Goal: Information Seeking & Learning: Check status

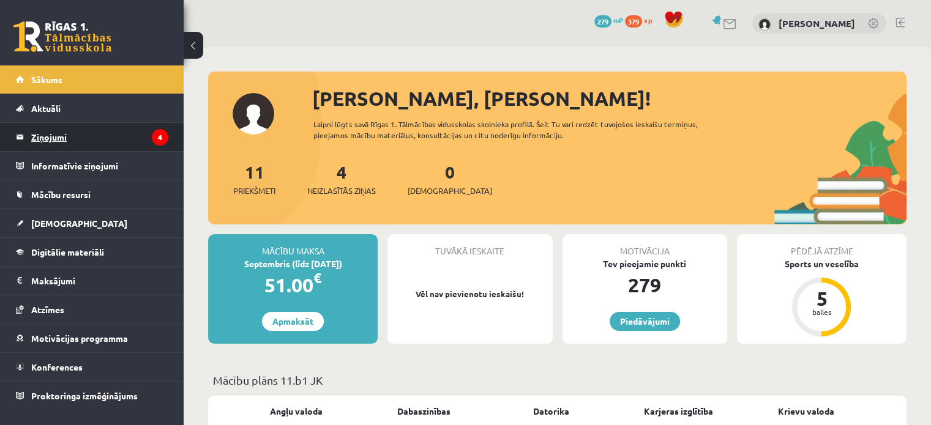
click at [81, 136] on legend "Ziņojumi 4" at bounding box center [99, 137] width 137 height 28
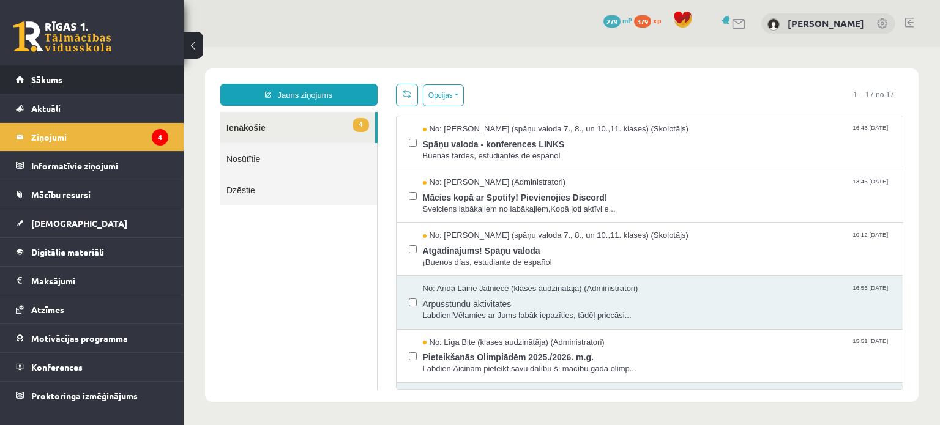
click at [71, 80] on link "Sākums" at bounding box center [92, 79] width 152 height 28
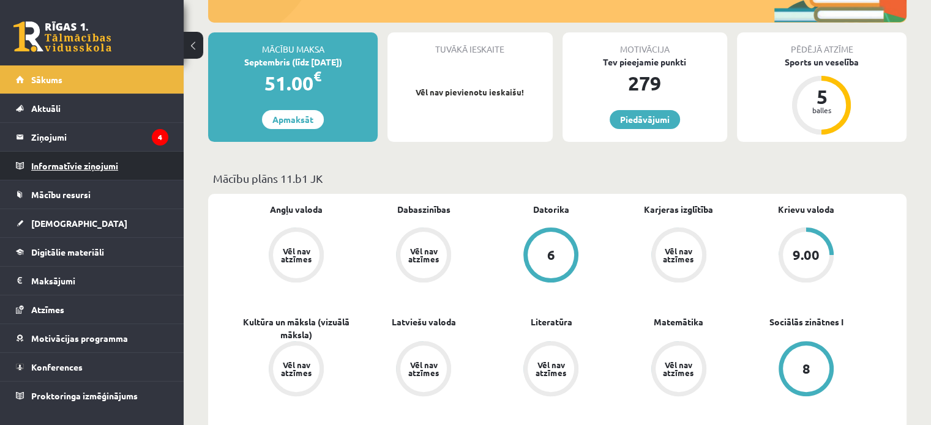
scroll to position [245, 0]
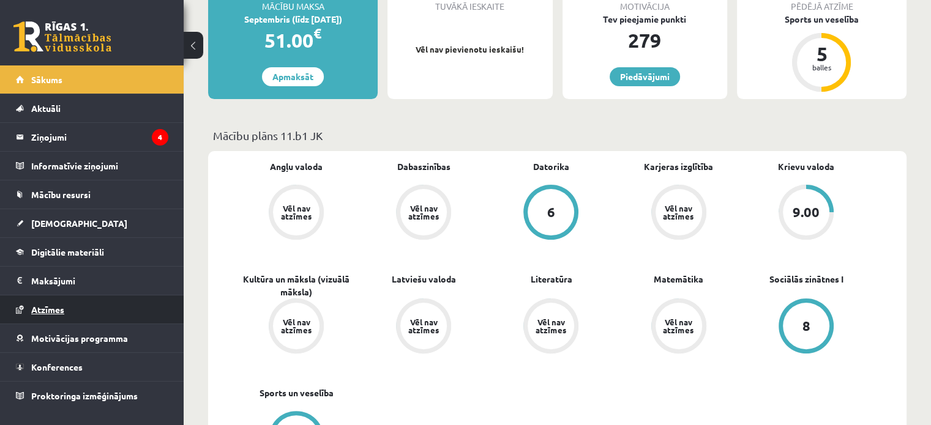
click at [57, 313] on span "Atzīmes" at bounding box center [47, 309] width 33 height 11
